Goal: Information Seeking & Learning: Find specific page/section

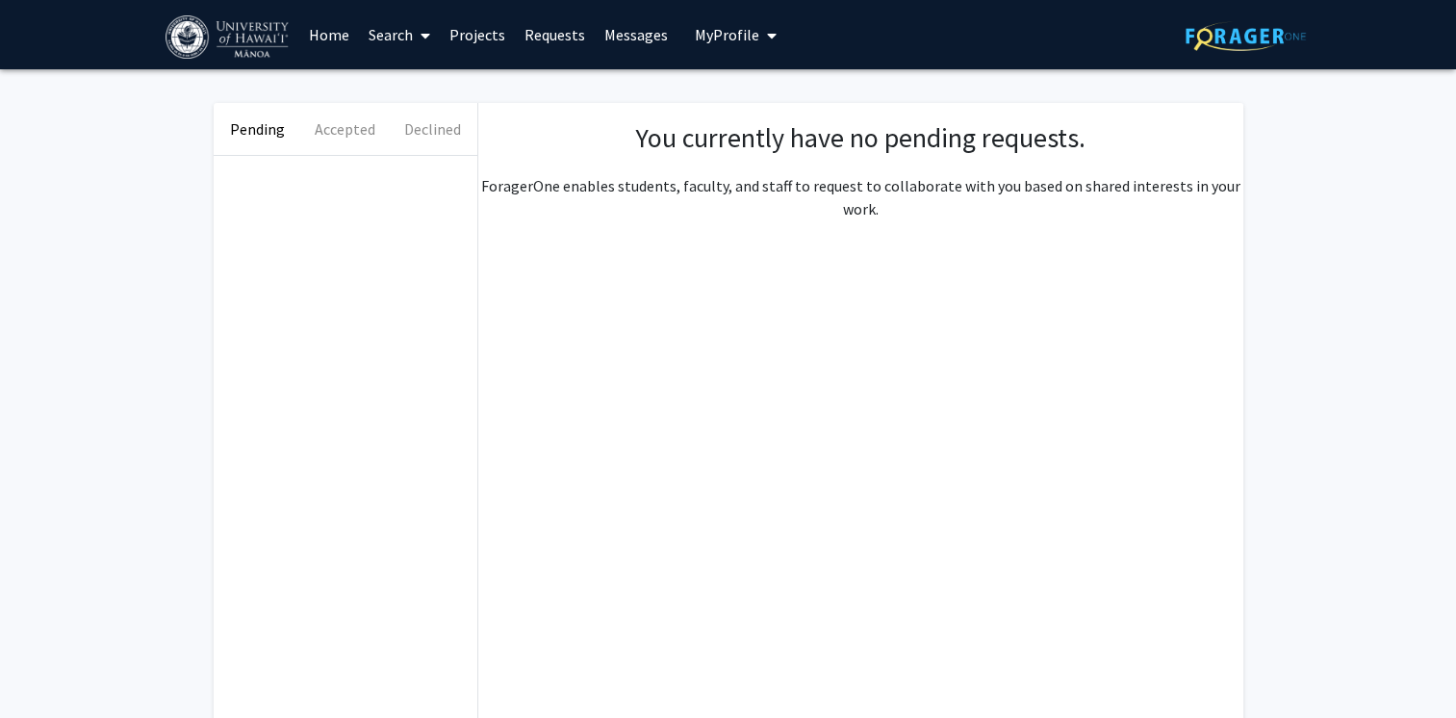
click at [639, 31] on link "Messages" at bounding box center [636, 34] width 83 height 67
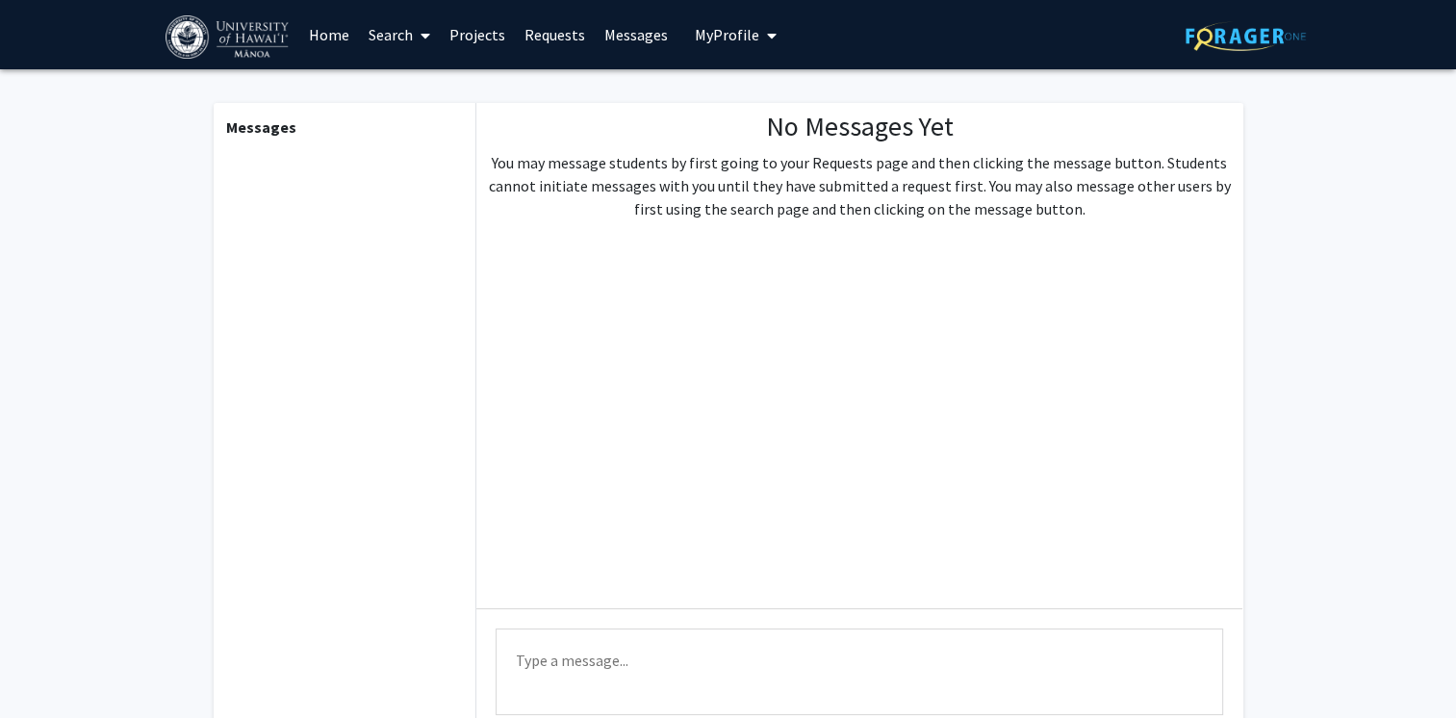
click at [748, 29] on span "My Profile" at bounding box center [727, 34] width 64 height 19
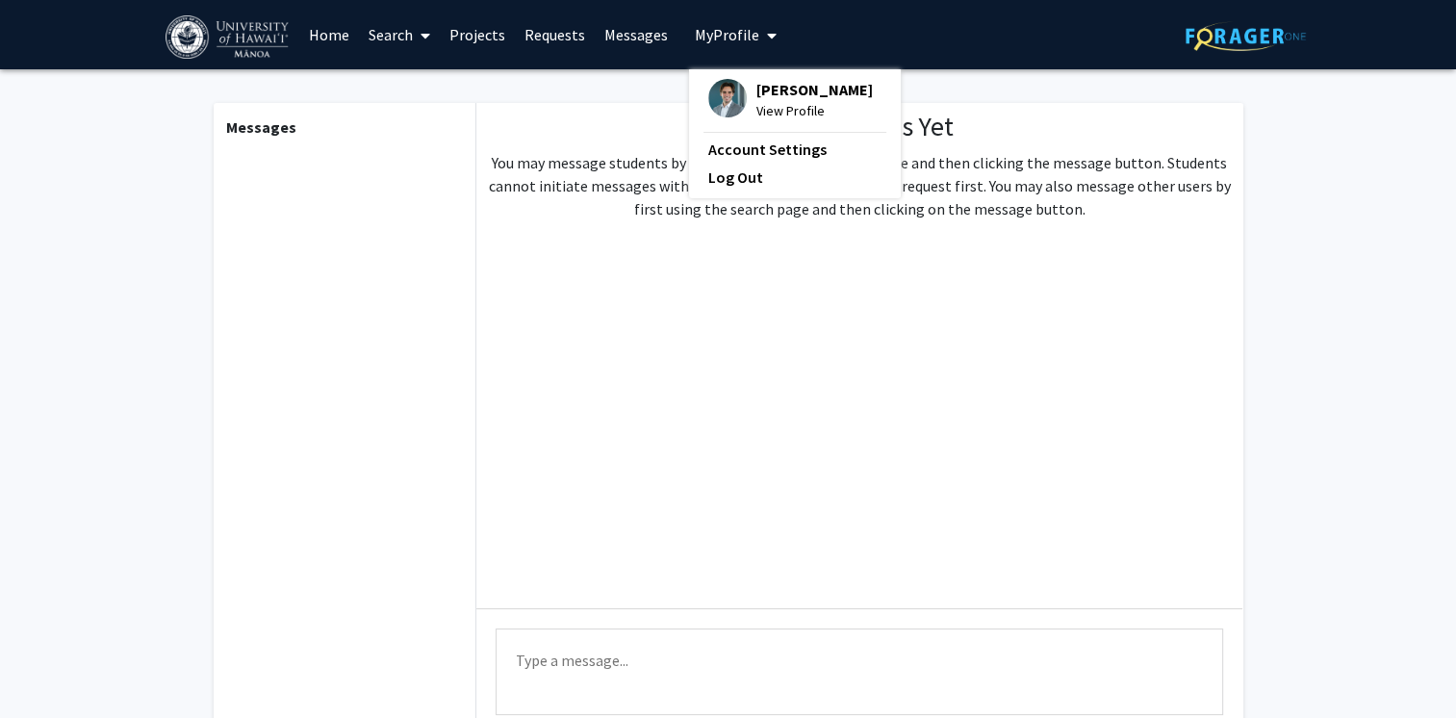
click at [413, 40] on span at bounding box center [421, 35] width 17 height 67
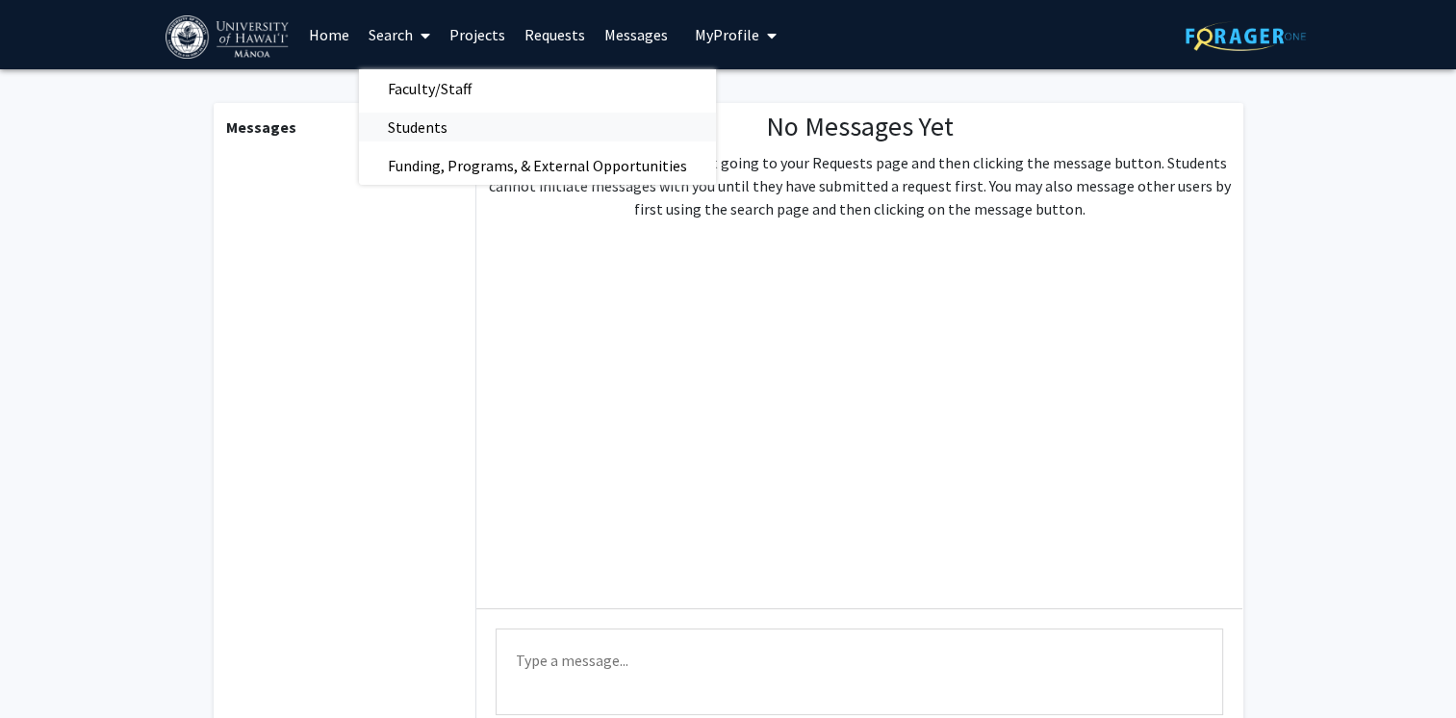
click at [431, 136] on span "Students" at bounding box center [417, 127] width 117 height 38
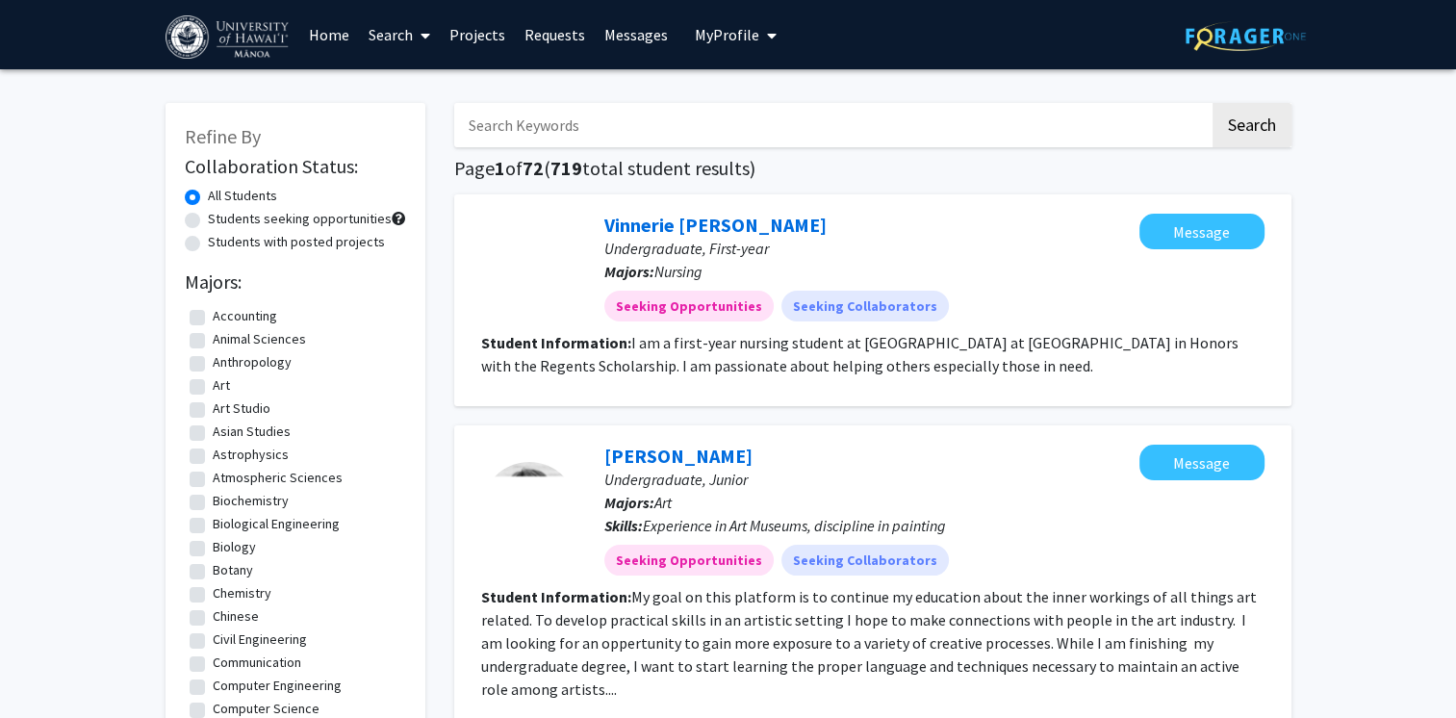
scroll to position [192, 0]
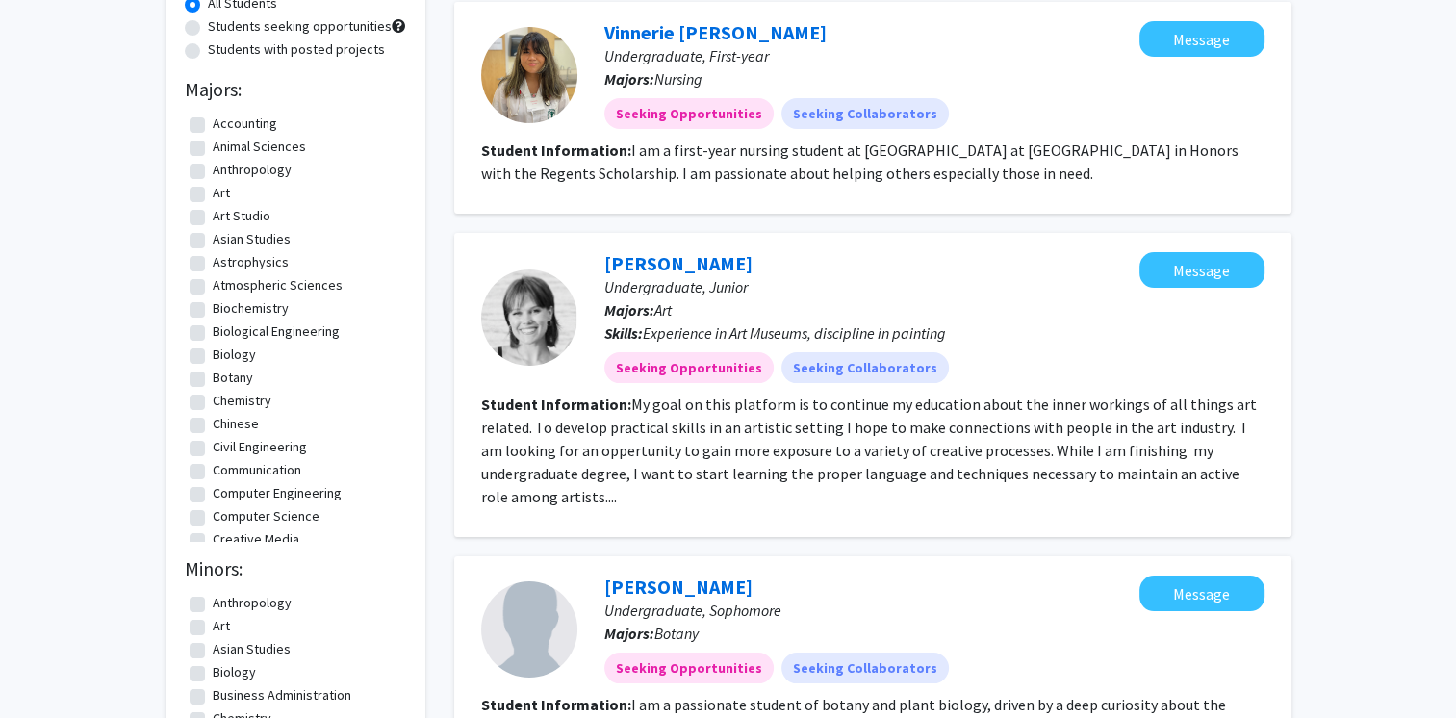
click at [250, 446] on label "Civil Engineering" at bounding box center [260, 447] width 94 height 20
click at [225, 446] on input "Civil Engineering" at bounding box center [219, 443] width 13 height 13
checkbox input "true"
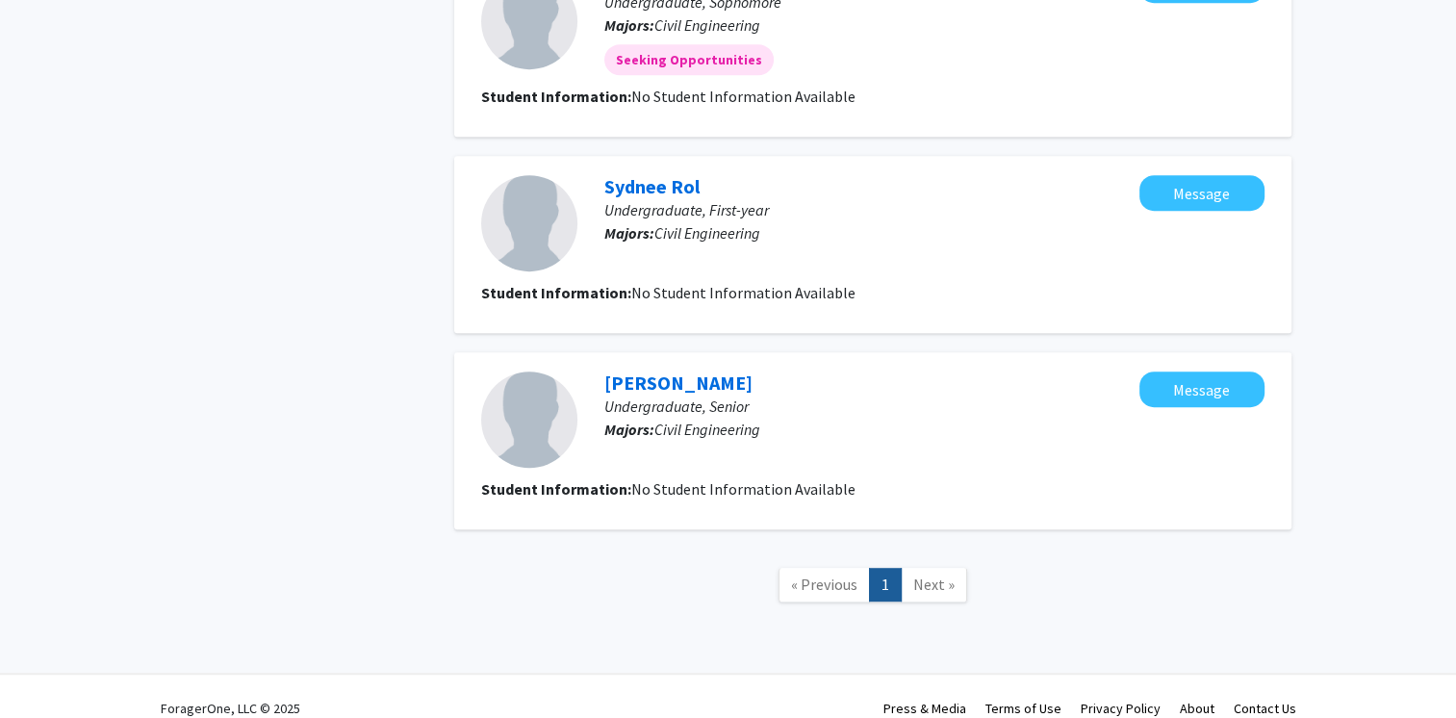
scroll to position [554, 0]
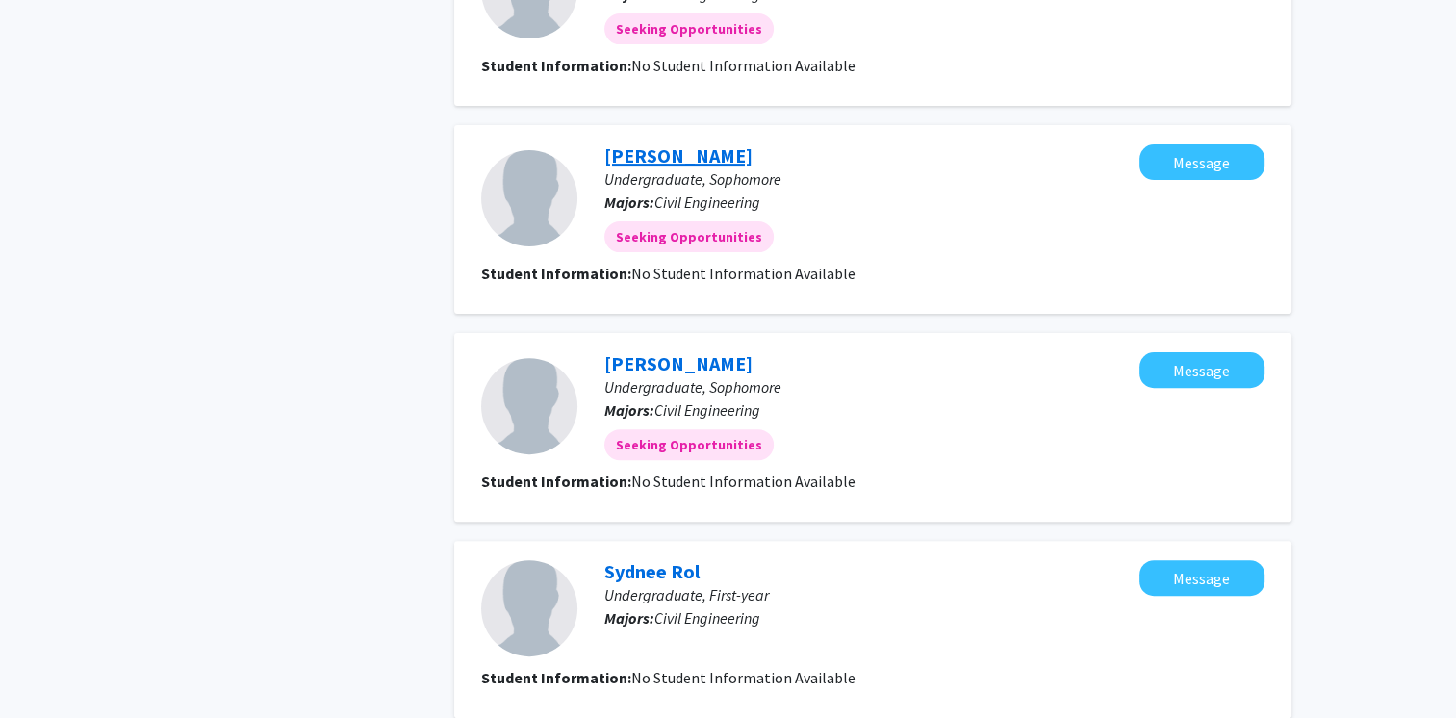
click at [660, 143] on link "[PERSON_NAME]" at bounding box center [678, 155] width 148 height 24
